Goal: Subscribe to service/newsletter

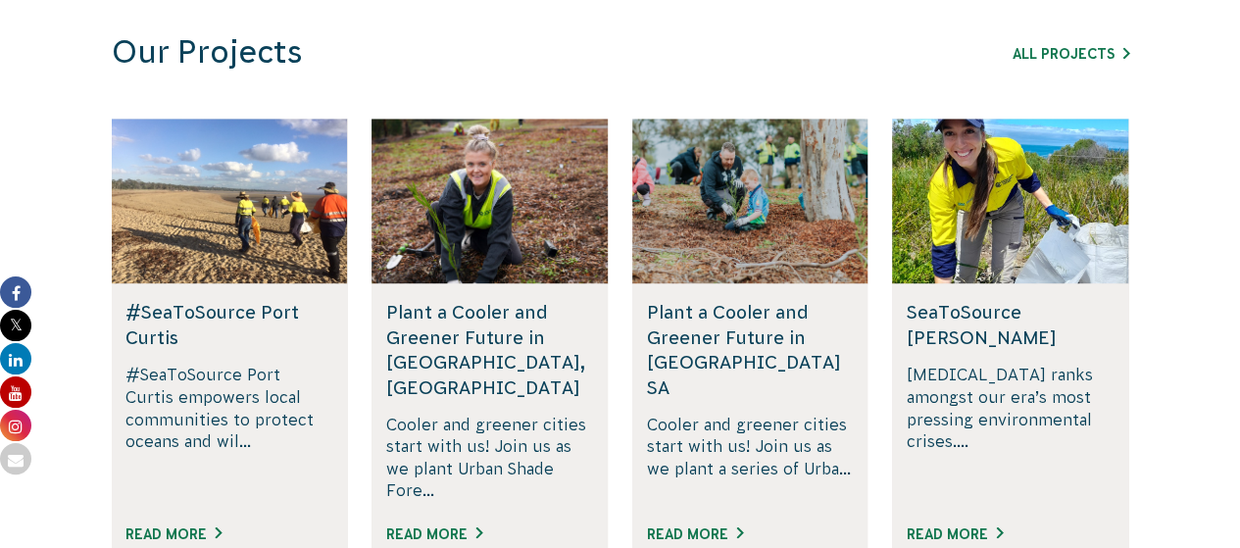
scroll to position [1454, 0]
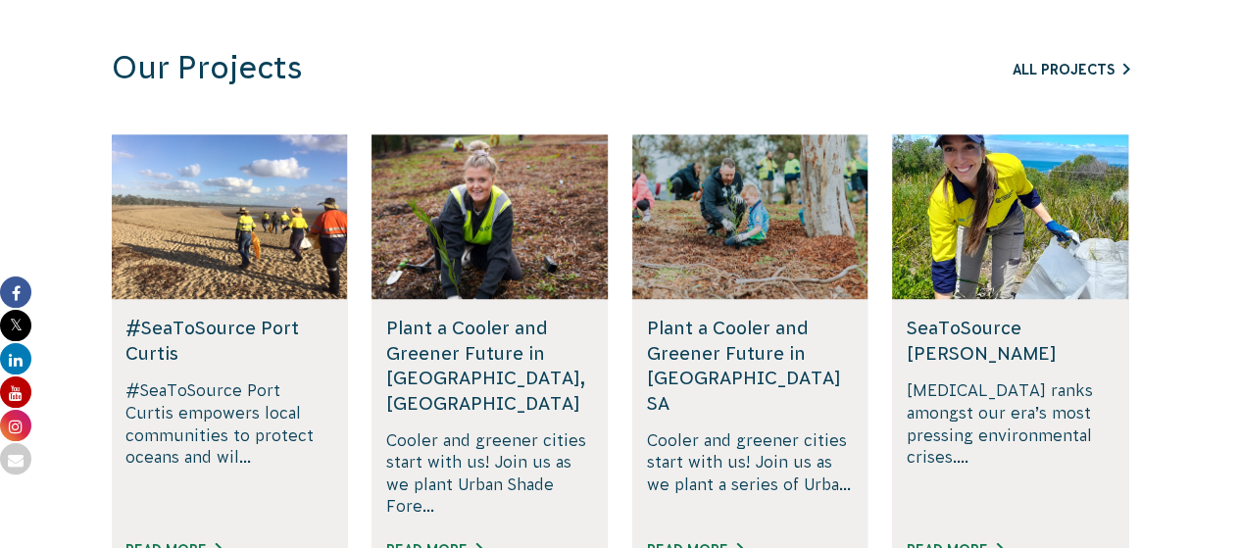
click at [1056, 66] on link "All Projects" at bounding box center [1070, 70] width 117 height 16
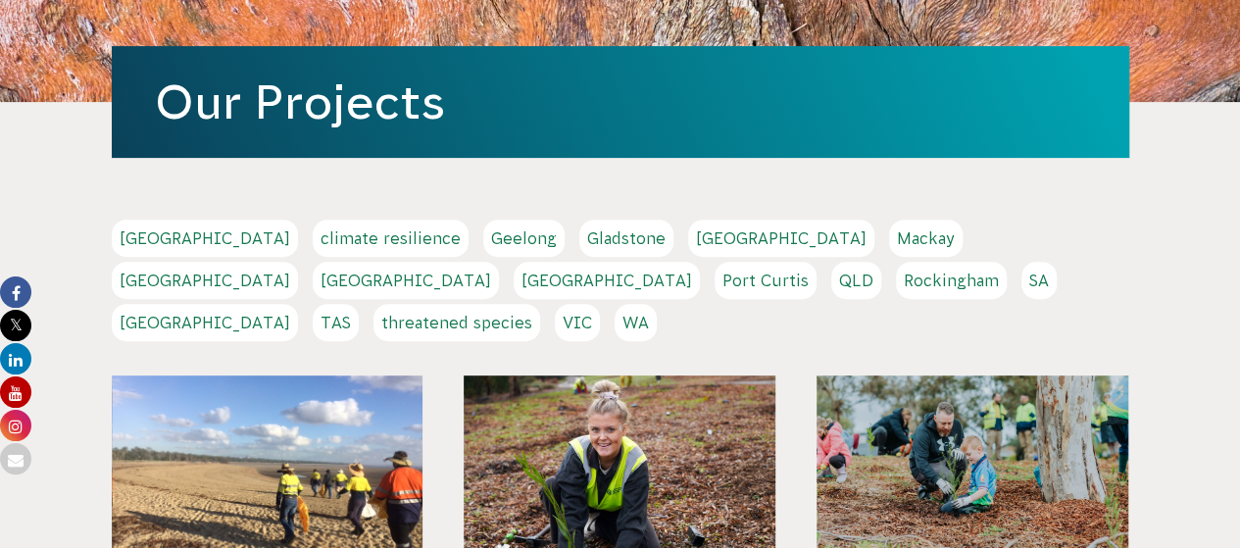
scroll to position [290, 0]
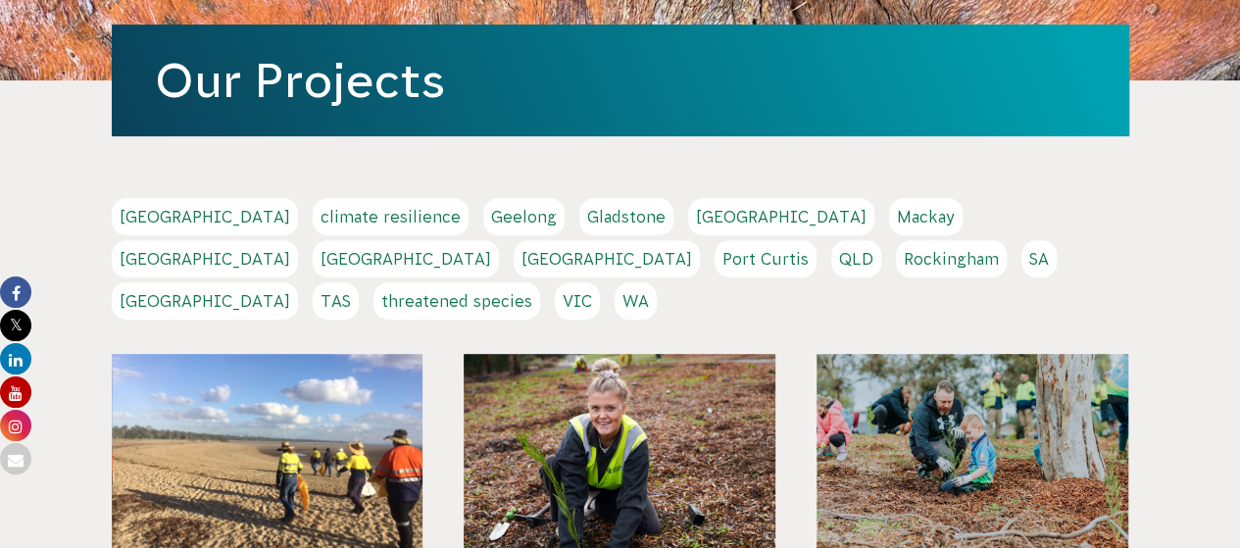
click at [831, 260] on link "QLD" at bounding box center [856, 258] width 50 height 37
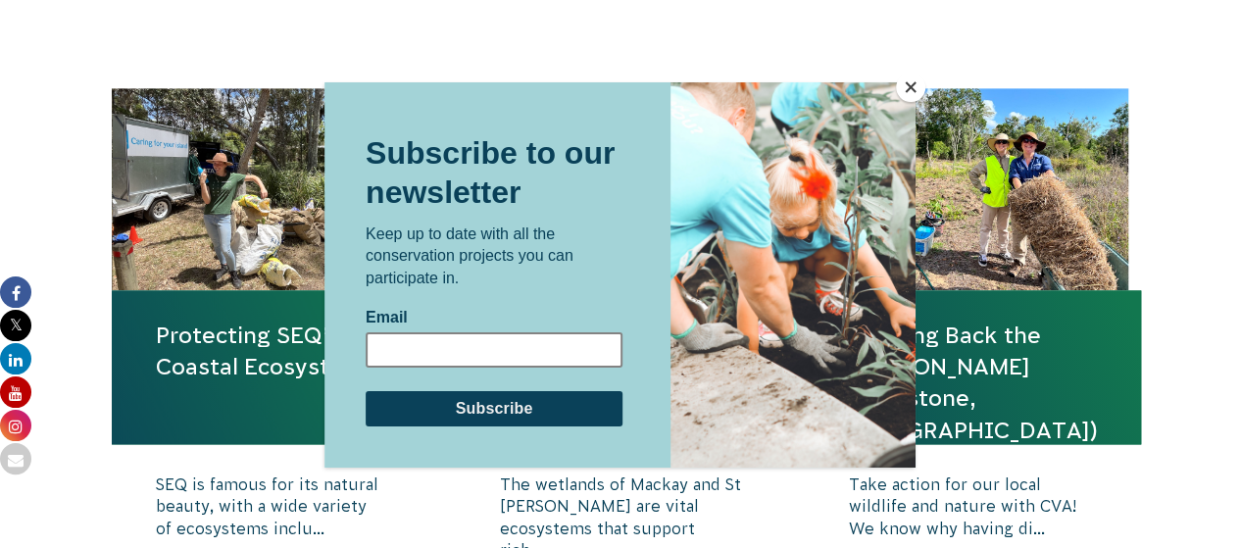
scroll to position [1288, 0]
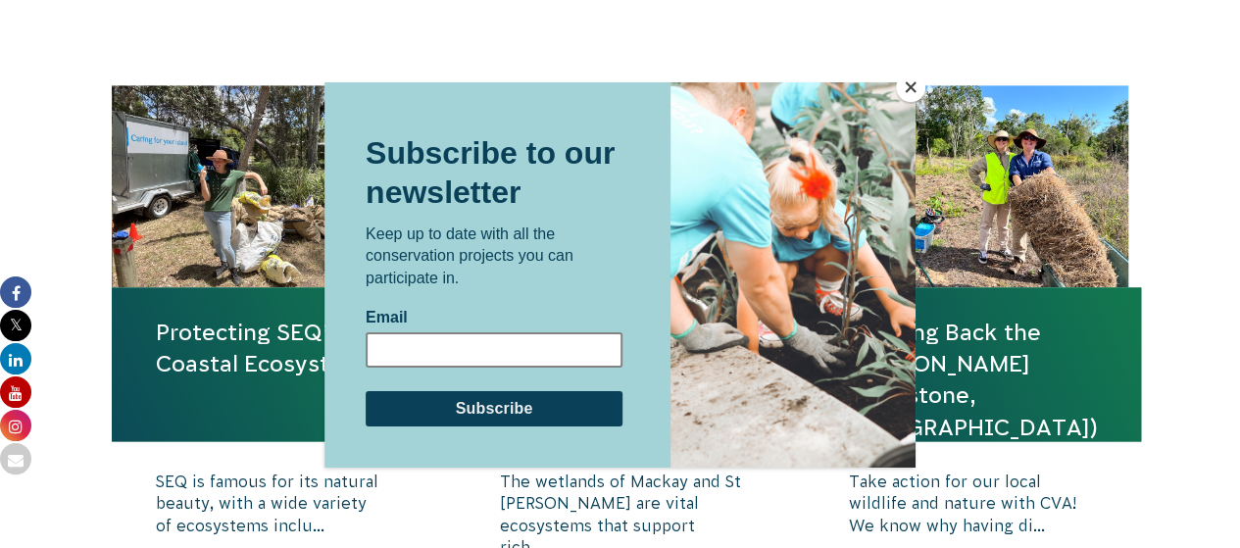
click at [512, 343] on input "Email" at bounding box center [494, 348] width 257 height 35
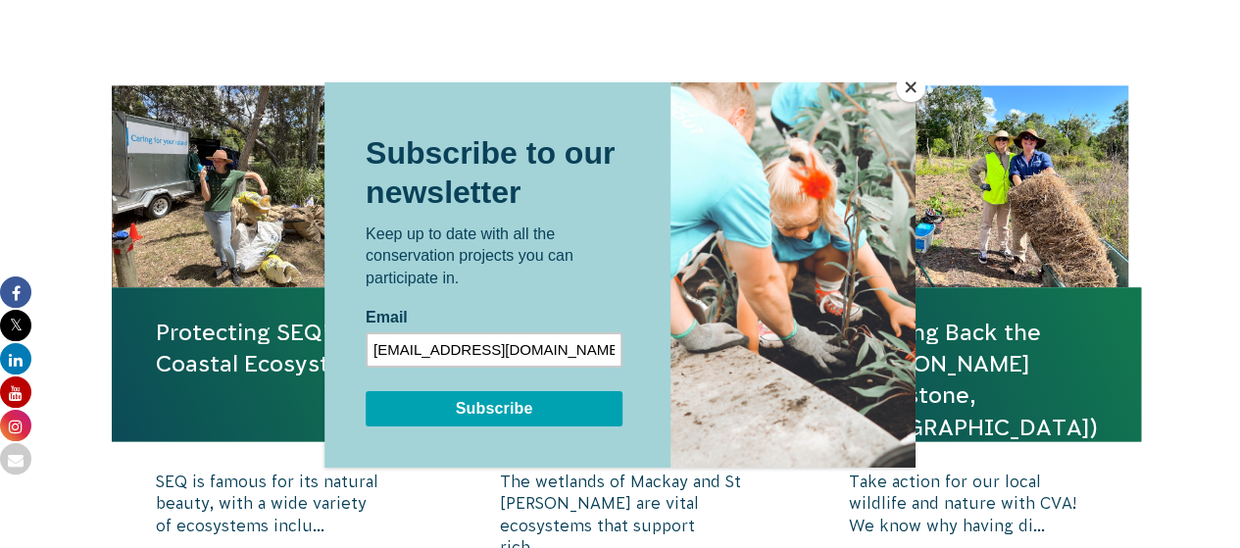
type input "[EMAIL_ADDRESS][DOMAIN_NAME]"
click at [524, 398] on input "Subscribe" at bounding box center [494, 407] width 257 height 35
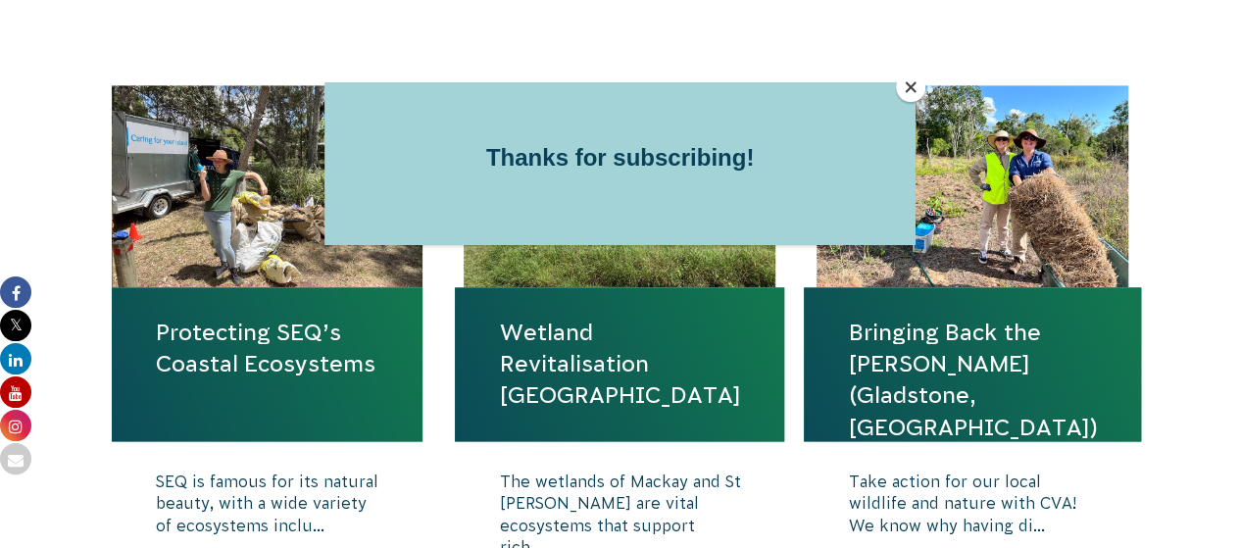
click at [910, 91] on button "Close" at bounding box center [910, 87] width 29 height 29
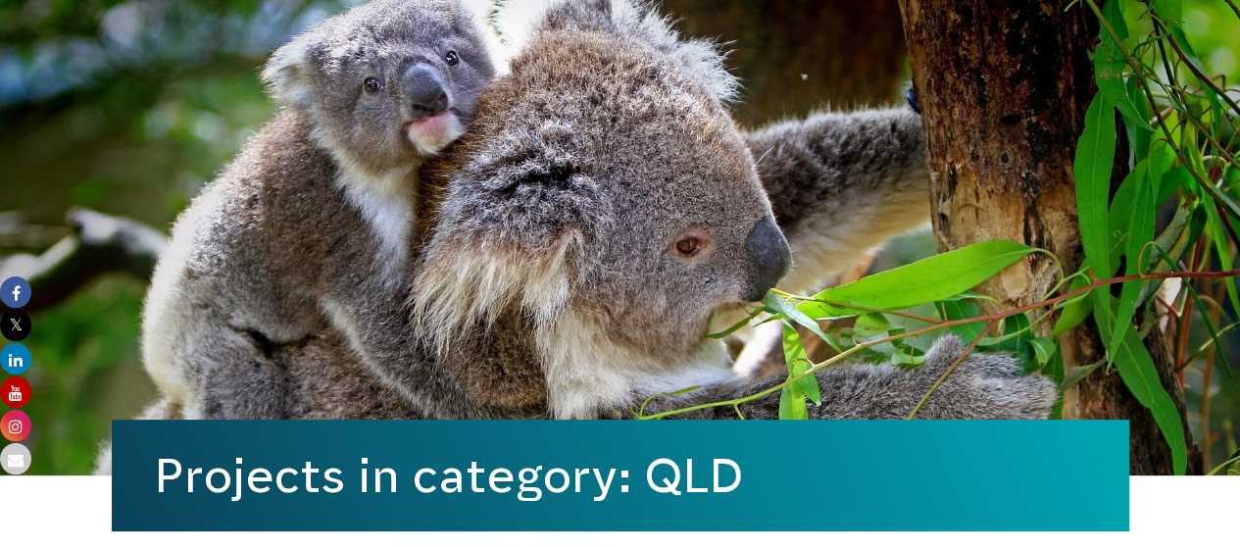
scroll to position [0, 0]
